Goal: Information Seeking & Learning: Learn about a topic

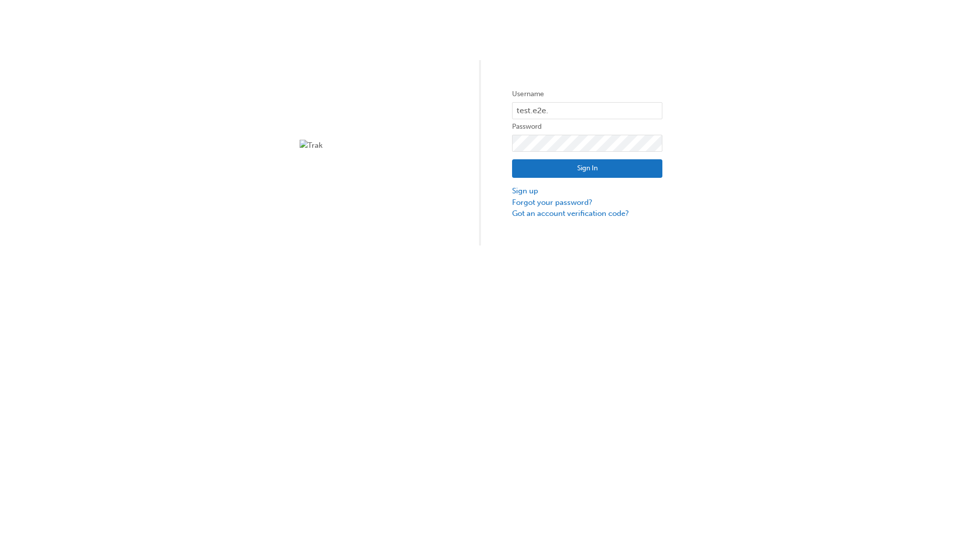
type input "test.e2e.user14"
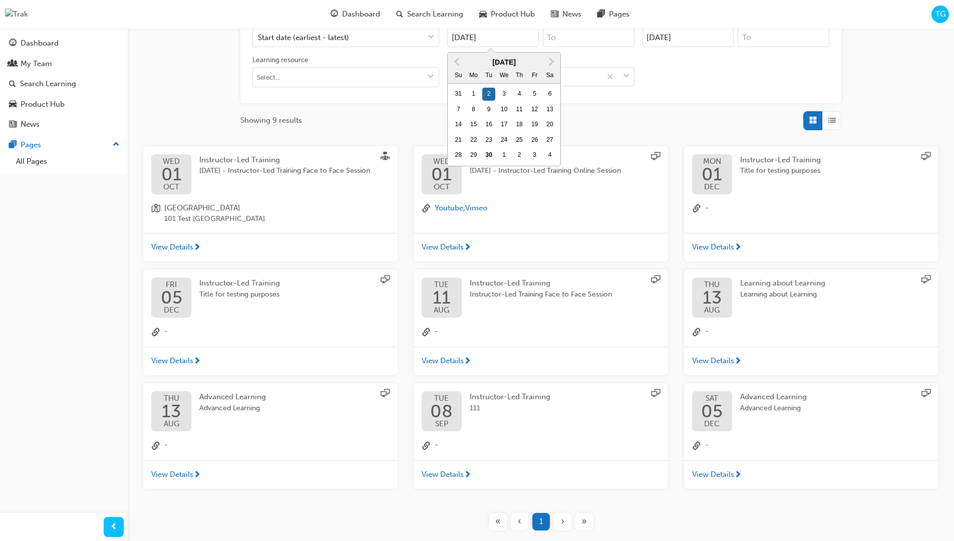
type input "[DATE]"
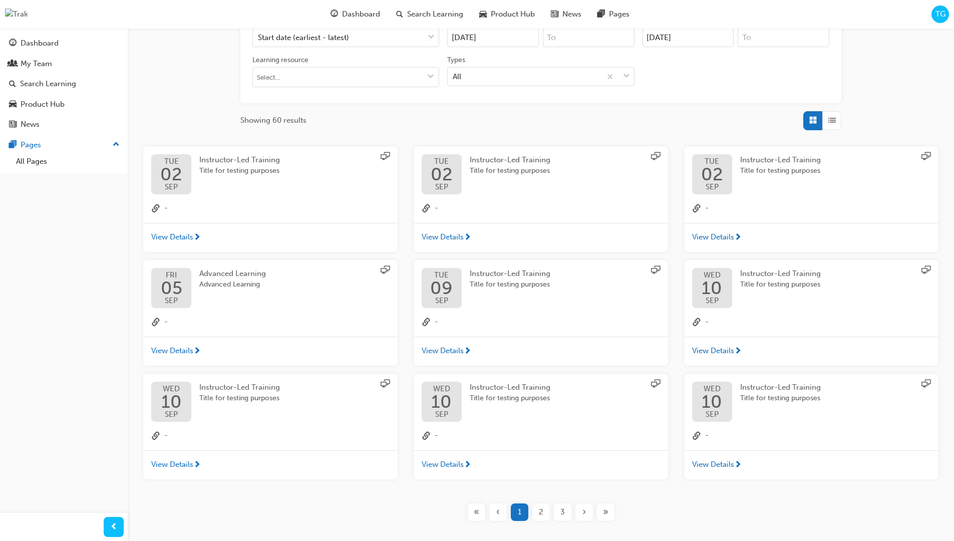
type input "[DATE]"
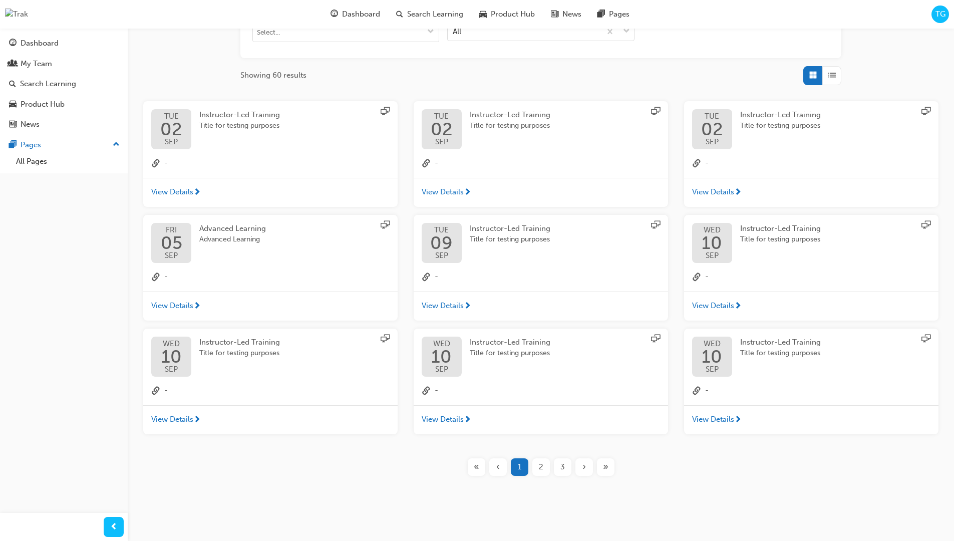
click at [454, 31] on input "Types All" at bounding box center [453, 31] width 1 height 9
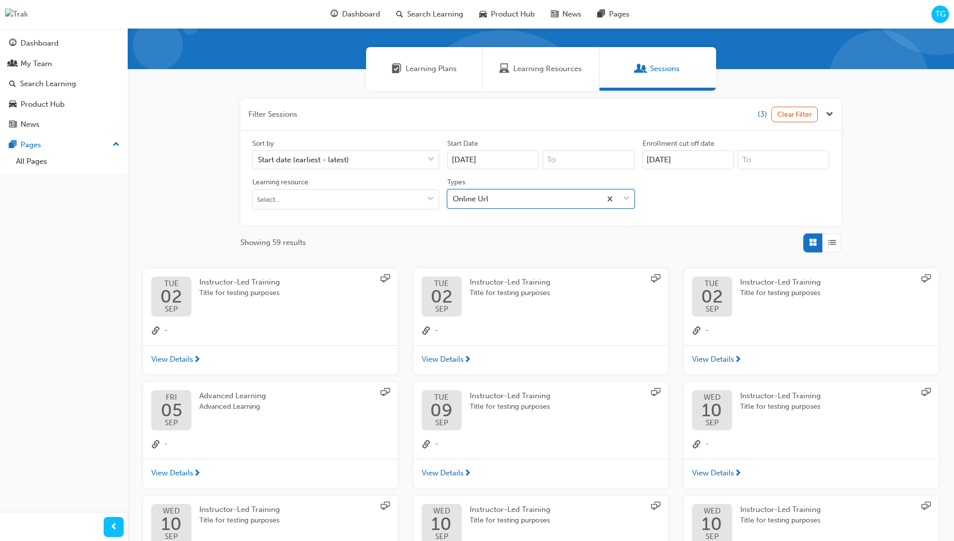
scroll to position [225, 0]
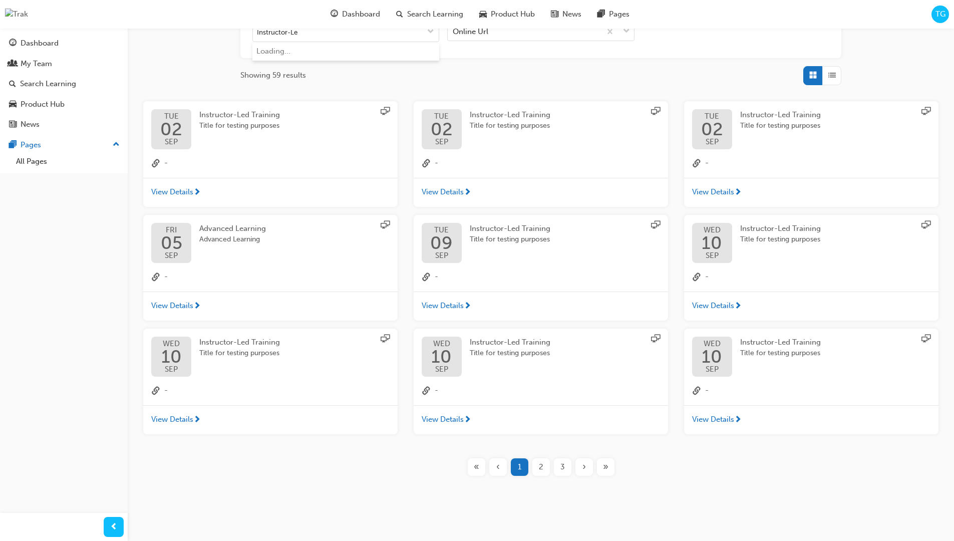
type input "Instructor-Led"
